Goal: Navigation & Orientation: Find specific page/section

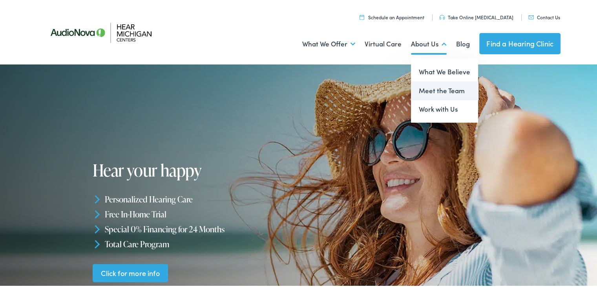
click at [441, 94] on link "Meet the Team" at bounding box center [444, 89] width 67 height 19
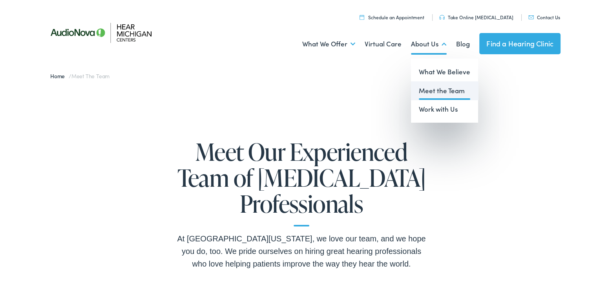
click at [438, 90] on link "Meet the Team" at bounding box center [444, 89] width 67 height 19
